Goal: Navigation & Orientation: Understand site structure

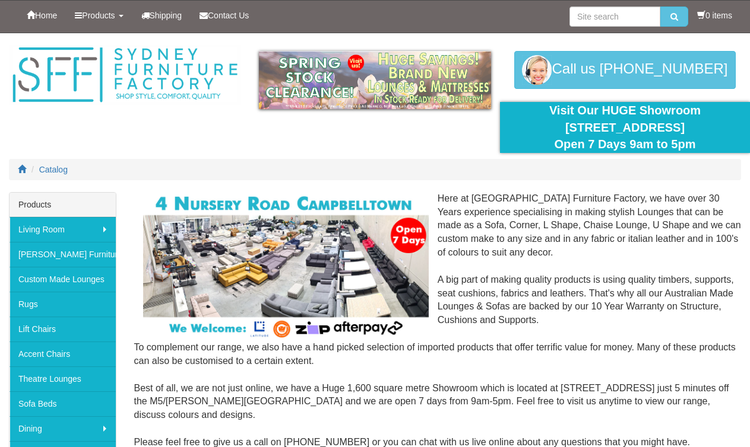
drag, startPoint x: 443, startPoint y: 204, endPoint x: 606, endPoint y: 361, distance: 226.6
click at [606, 361] on div "Here at [GEOGRAPHIC_DATA] Furniture Factory, we have over 30 Years experience s…" at bounding box center [437, 327] width 607 height 271
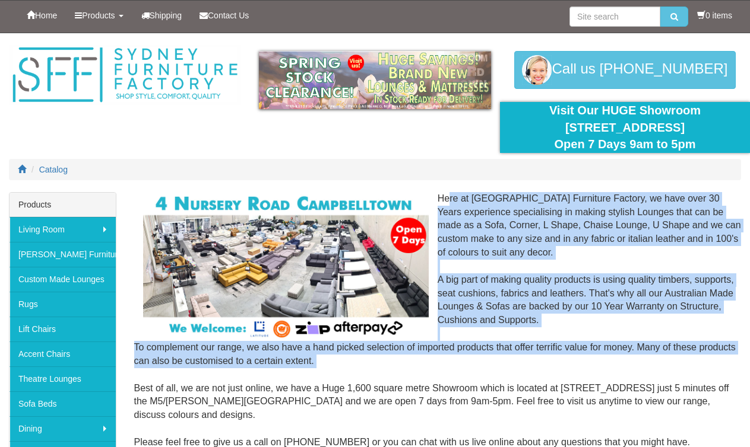
drag, startPoint x: 606, startPoint y: 361, endPoint x: 439, endPoint y: 197, distance: 234.6
click at [439, 197] on div "Here at [GEOGRAPHIC_DATA] Furniture Factory, we have over 30 Years experience s…" at bounding box center [437, 327] width 607 height 271
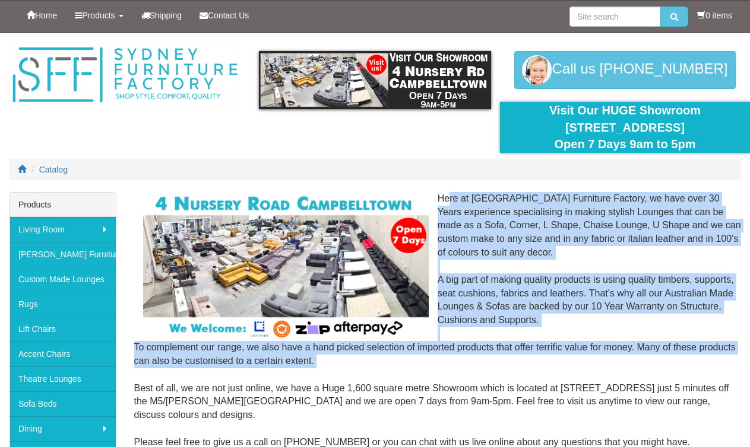
click at [460, 299] on div "Here at [GEOGRAPHIC_DATA] Furniture Factory, we have over 30 Years experience s…" at bounding box center [437, 327] width 607 height 271
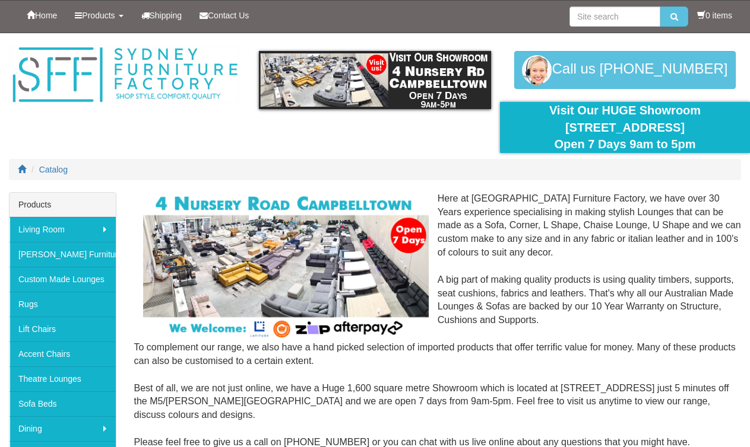
drag, startPoint x: 438, startPoint y: 198, endPoint x: 467, endPoint y: 364, distance: 168.7
click at [467, 364] on div "Here at [GEOGRAPHIC_DATA] Furniture Factory, we have over 30 Years experience s…" at bounding box center [437, 327] width 607 height 271
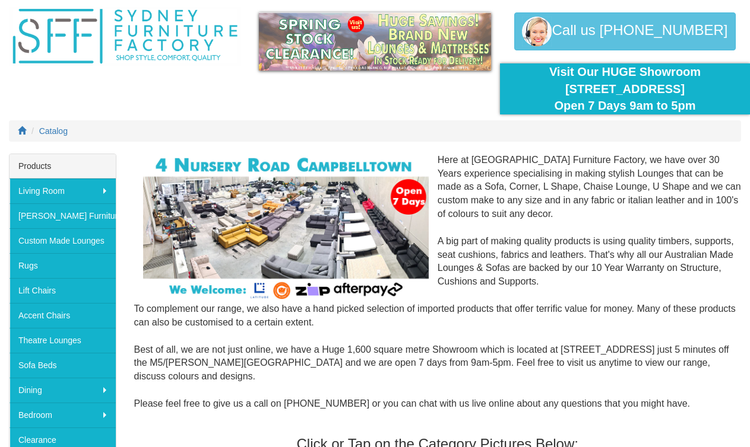
scroll to position [59, 0]
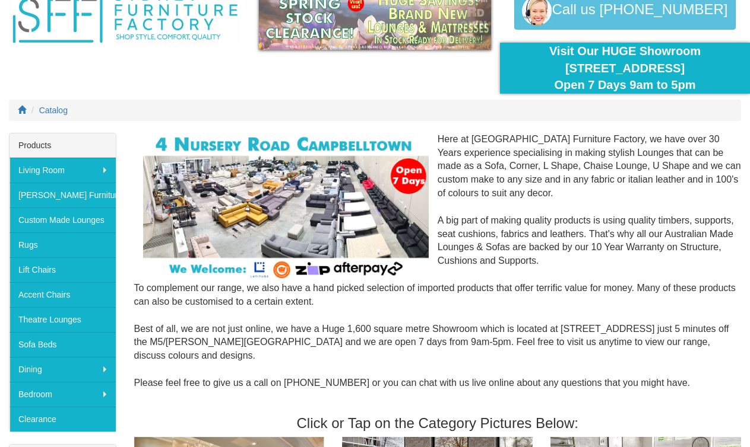
drag, startPoint x: 365, startPoint y: 299, endPoint x: 440, endPoint y: 129, distance: 185.5
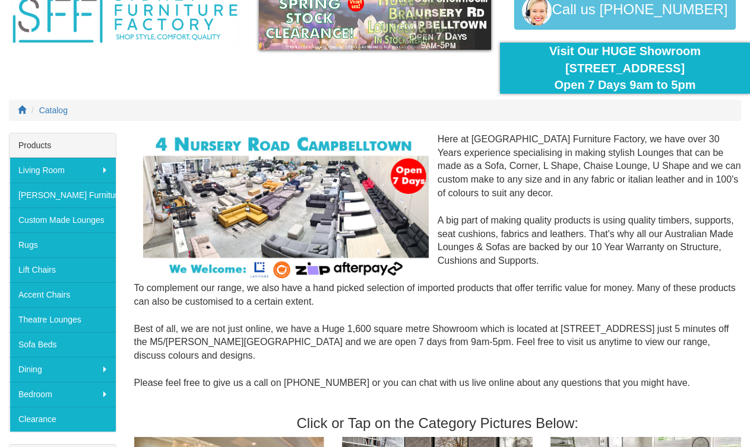
click at [440, 134] on div "Here at [GEOGRAPHIC_DATA] Furniture Factory, we have over 30 Years experience s…" at bounding box center [437, 268] width 607 height 271
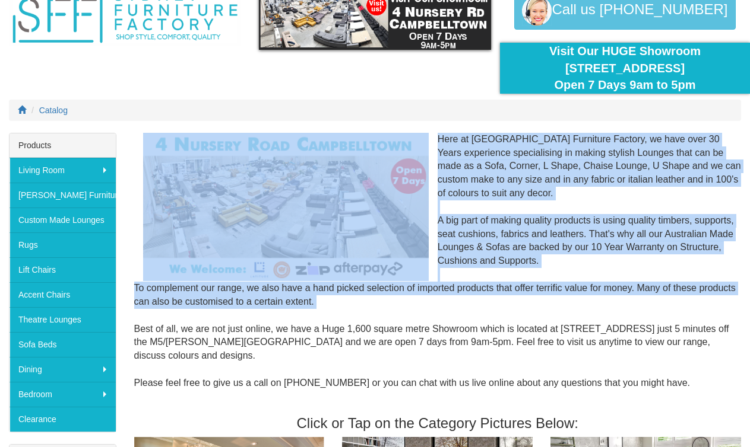
drag, startPoint x: 437, startPoint y: 138, endPoint x: 481, endPoint y: 309, distance: 177.2
click at [481, 309] on div "Here at [GEOGRAPHIC_DATA] Furniture Factory, we have over 30 Years experience s…" at bounding box center [437, 268] width 607 height 271
